Goal: Task Accomplishment & Management: Manage account settings

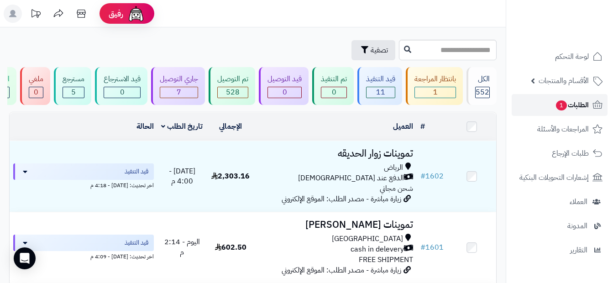
click at [548, 109] on link "الطلبات 1" at bounding box center [559, 105] width 96 height 22
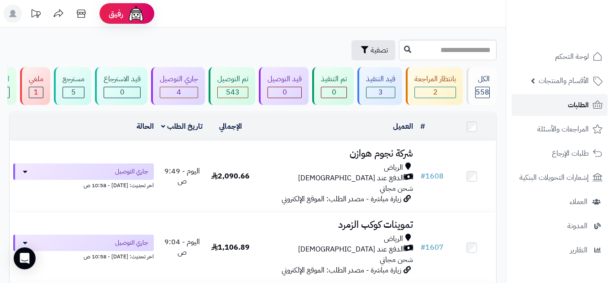
click at [556, 105] on link "الطلبات" at bounding box center [559, 105] width 96 height 22
click at [559, 101] on link "الطلبات" at bounding box center [559, 105] width 96 height 22
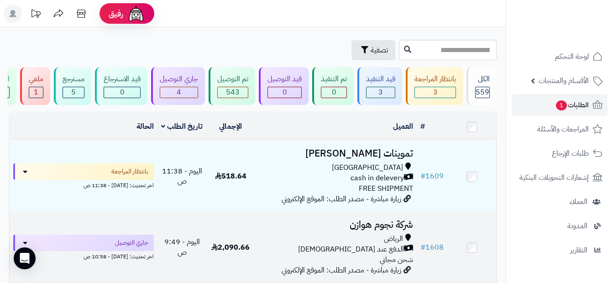
click at [354, 222] on td "شركة نجوم هوازن الرياض الدفع عند الاستلام شحن مجاني زيارة مباشرة - مصدر الطلب: …" at bounding box center [336, 247] width 162 height 71
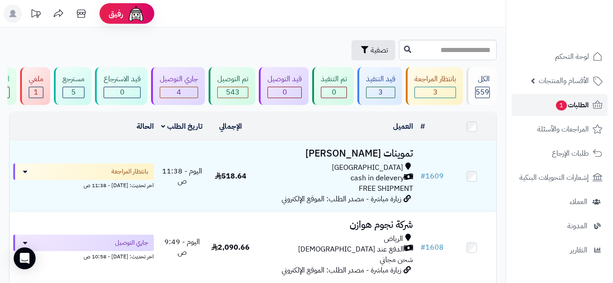
click at [588, 99] on link "الطلبات 1" at bounding box center [559, 105] width 96 height 22
click at [584, 108] on span "الطلبات 1" at bounding box center [572, 105] width 34 height 13
click at [574, 109] on span "الطلبات 1" at bounding box center [572, 105] width 34 height 13
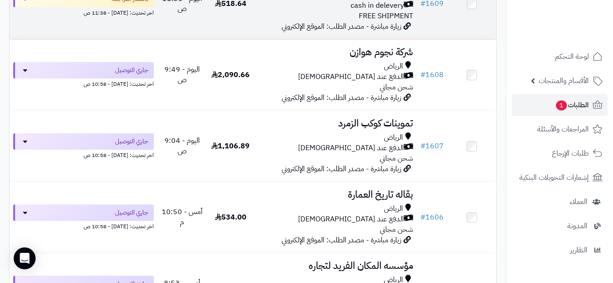
scroll to position [182, 0]
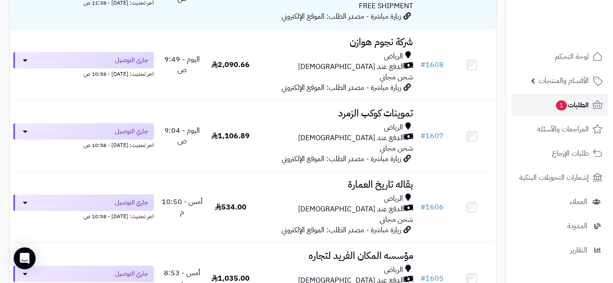
click at [562, 107] on span "1" at bounding box center [561, 105] width 11 height 10
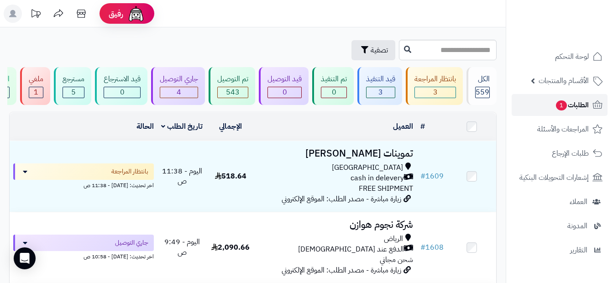
click at [545, 104] on link "الطلبات 1" at bounding box center [559, 105] width 96 height 22
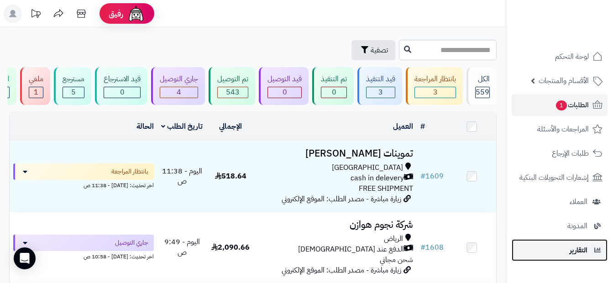
click at [577, 246] on span "التقارير" at bounding box center [578, 250] width 18 height 13
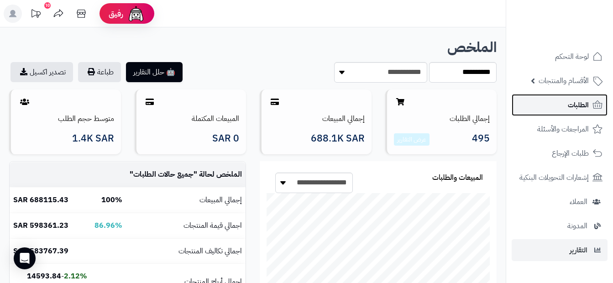
click at [576, 107] on span "الطلبات" at bounding box center [578, 105] width 21 height 13
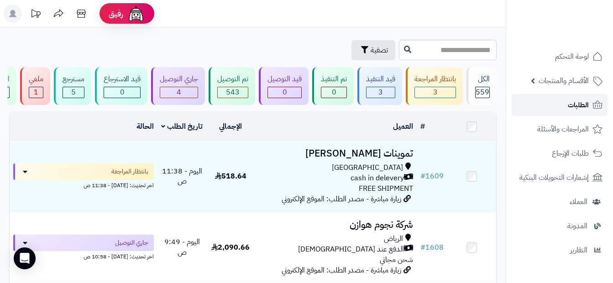
drag, startPoint x: 0, startPoint y: 0, endPoint x: 578, endPoint y: 105, distance: 587.5
click at [578, 105] on span "الطلبات" at bounding box center [578, 105] width 21 height 13
click at [543, 109] on link "الطلبات" at bounding box center [559, 105] width 96 height 22
click at [596, 105] on icon at bounding box center [597, 104] width 11 height 11
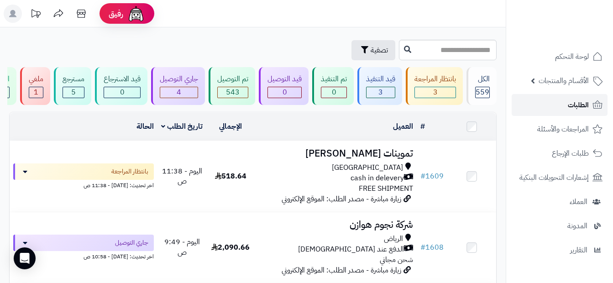
click at [571, 107] on span "الطلبات" at bounding box center [578, 105] width 21 height 13
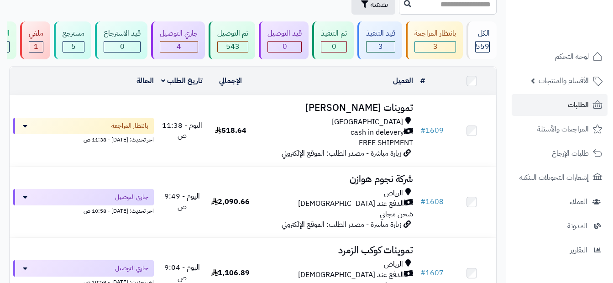
scroll to position [46, 0]
